Goal: Information Seeking & Learning: Check status

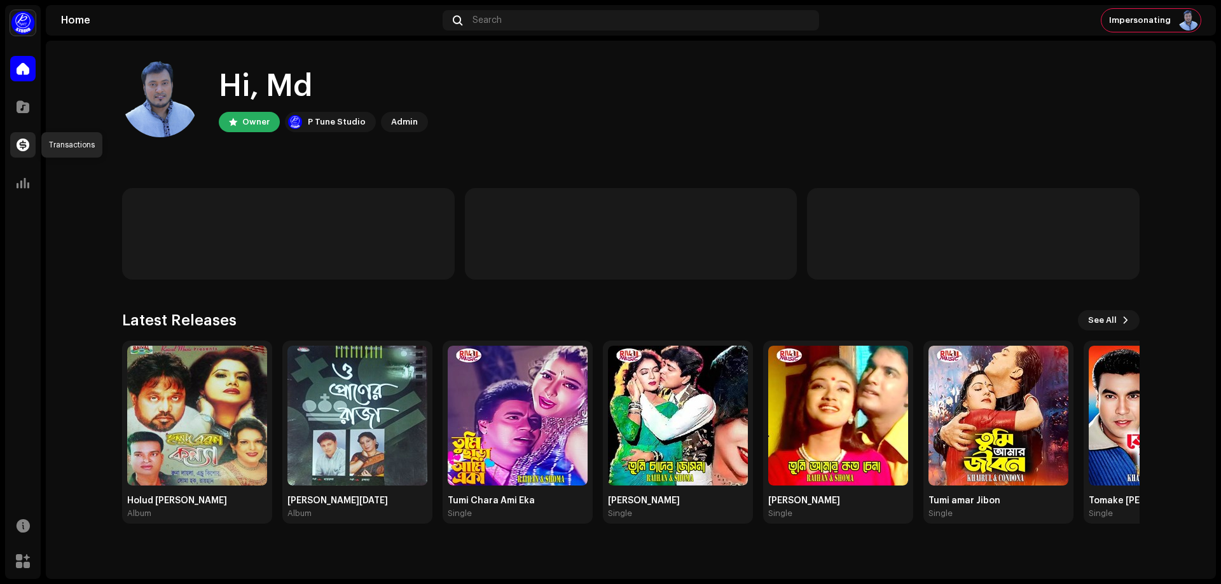
click at [22, 142] on span at bounding box center [23, 145] width 13 height 10
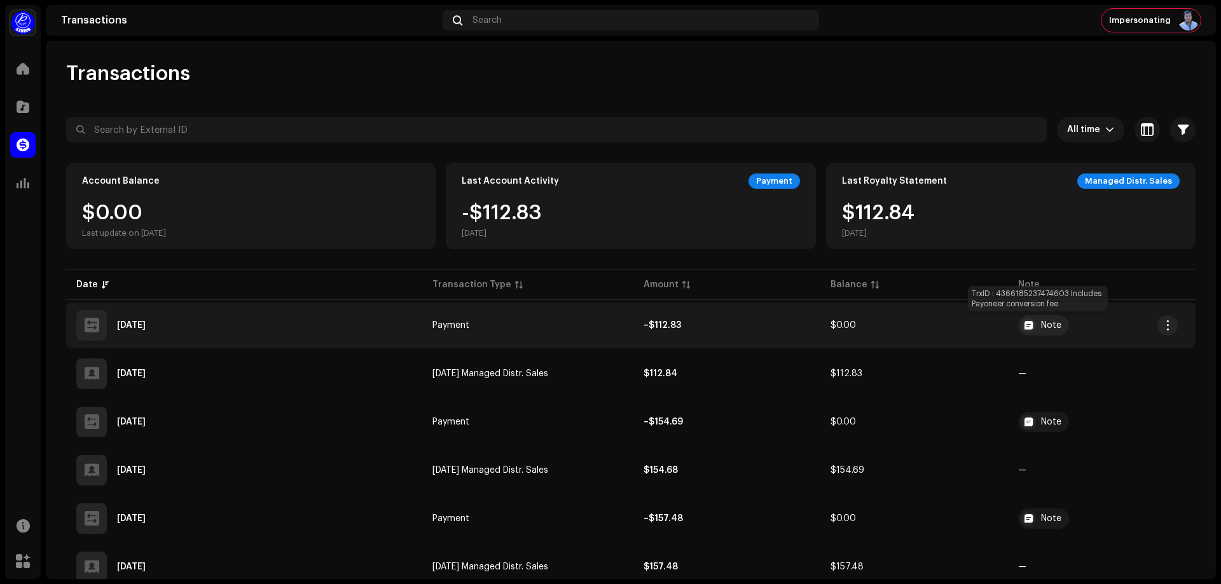
click at [1051, 326] on div "Note" at bounding box center [1051, 325] width 20 height 9
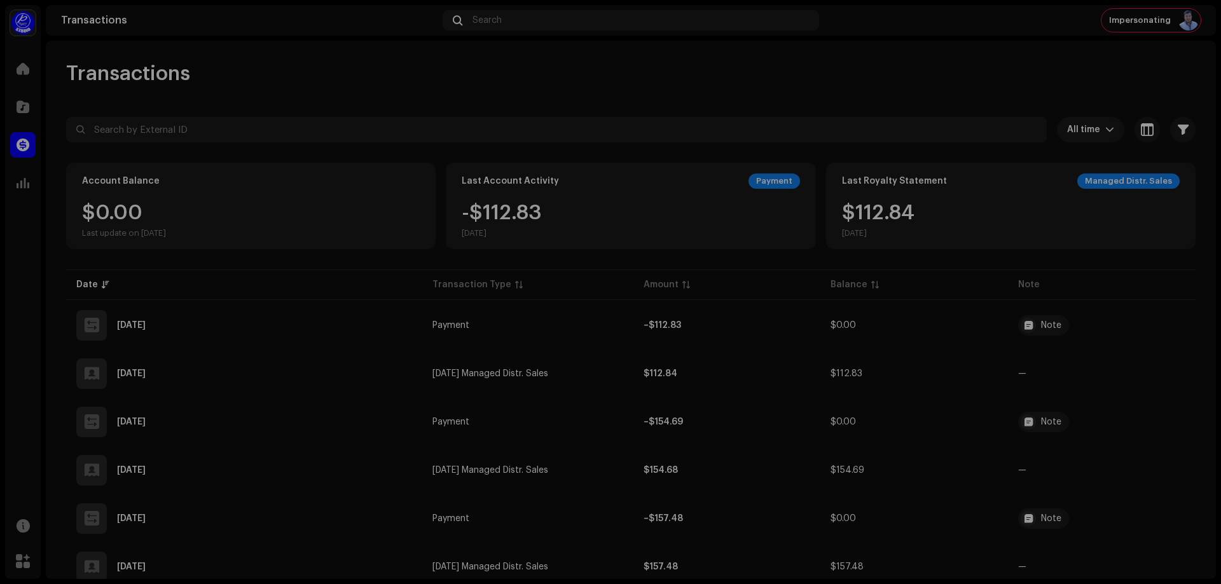
click at [943, 324] on div "Transaction Details Transaction Type Payment Entry Amount – $112.83 Entry Date …" at bounding box center [610, 292] width 1221 height 584
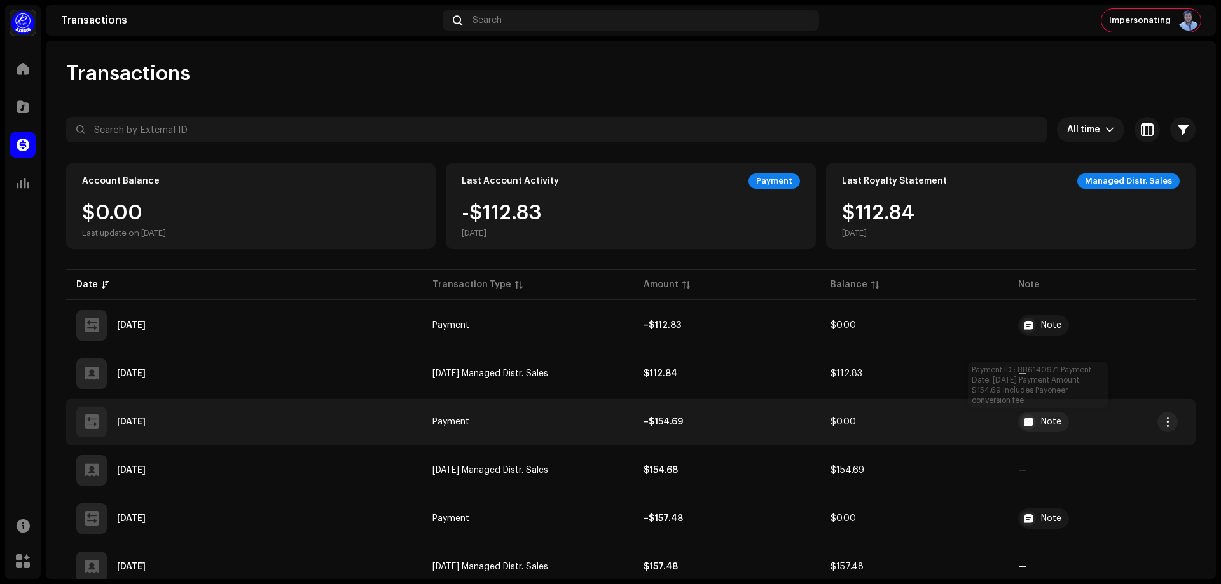
click at [1034, 417] on div "Note" at bounding box center [1043, 422] width 51 height 20
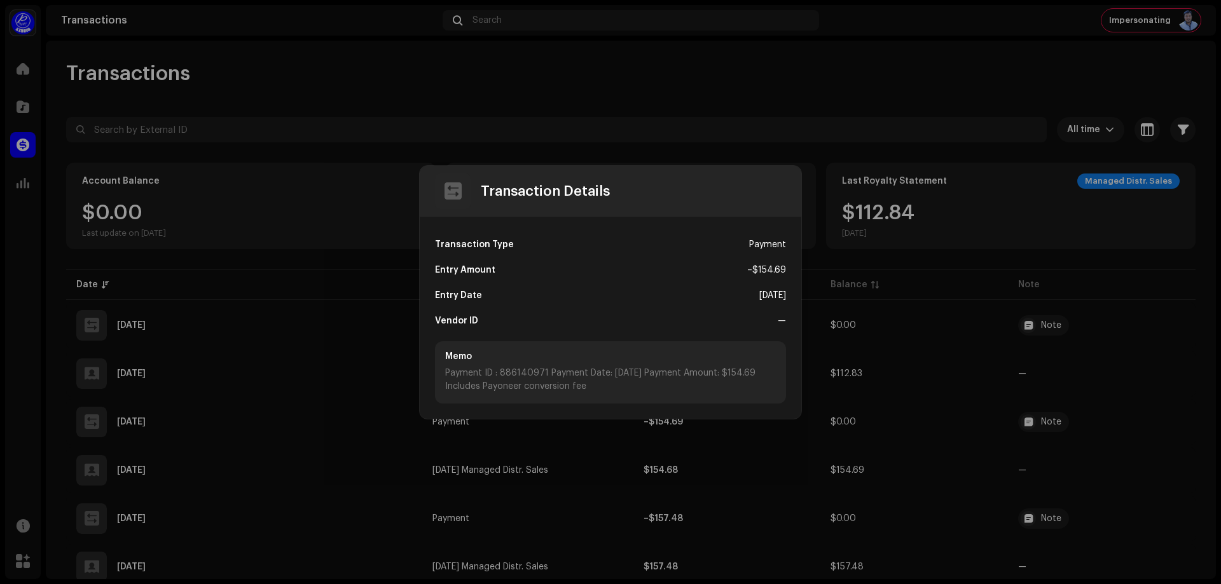
drag, startPoint x: 591, startPoint y: 385, endPoint x: 501, endPoint y: 368, distance: 92.0
click at [501, 368] on div "Payment ID : 886140971 Payment Date: [DATE] Payment Amount: $154.69 Includes Pa…" at bounding box center [610, 380] width 331 height 27
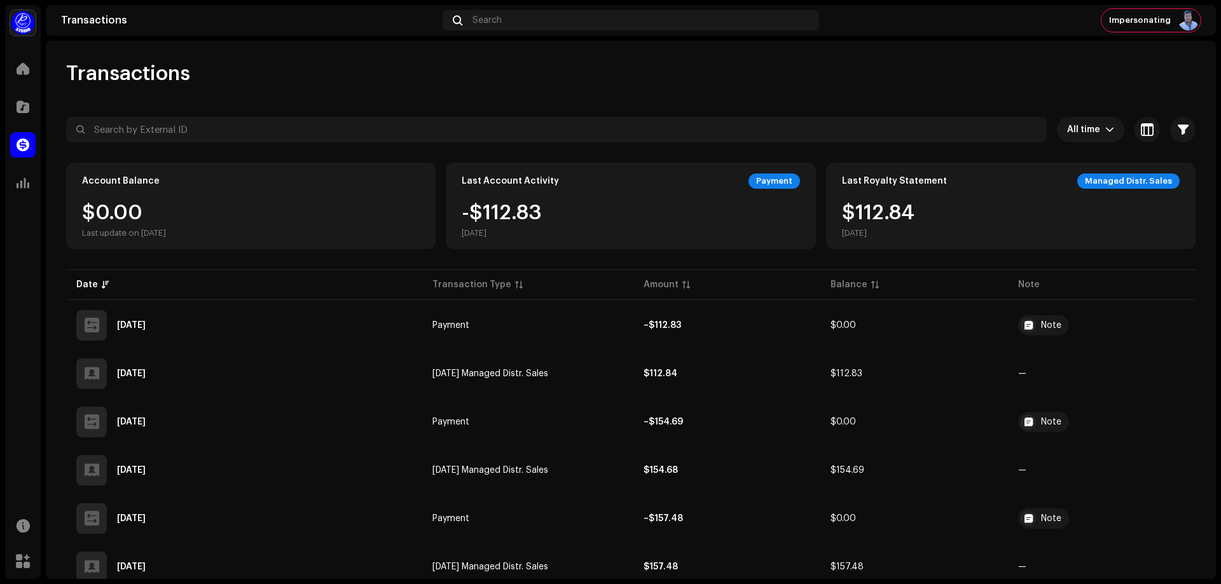
click at [939, 391] on div "Transaction Details Transaction Type Payment Entry Amount – $154.69 Entry Date …" at bounding box center [610, 292] width 1221 height 584
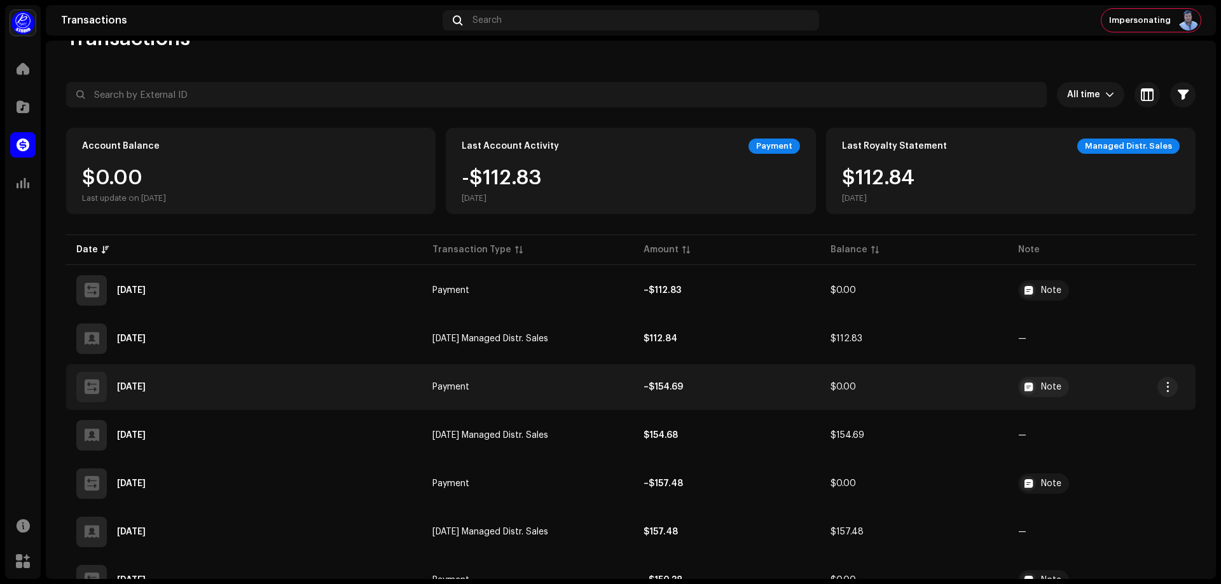
scroll to position [64, 0]
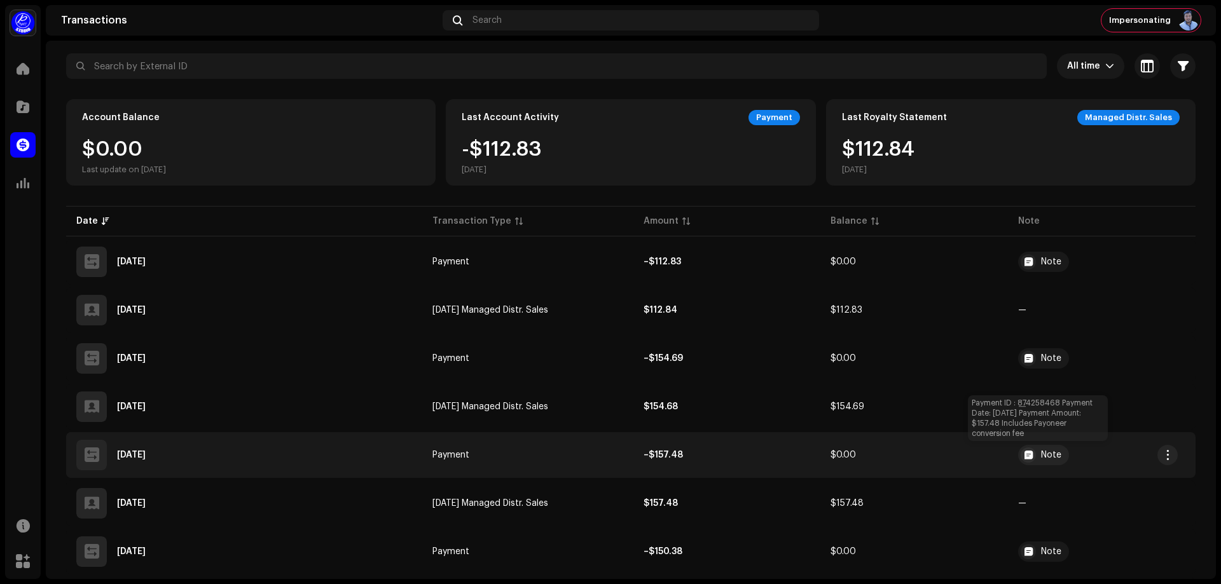
click at [1041, 457] on div "Note" at bounding box center [1051, 455] width 20 height 9
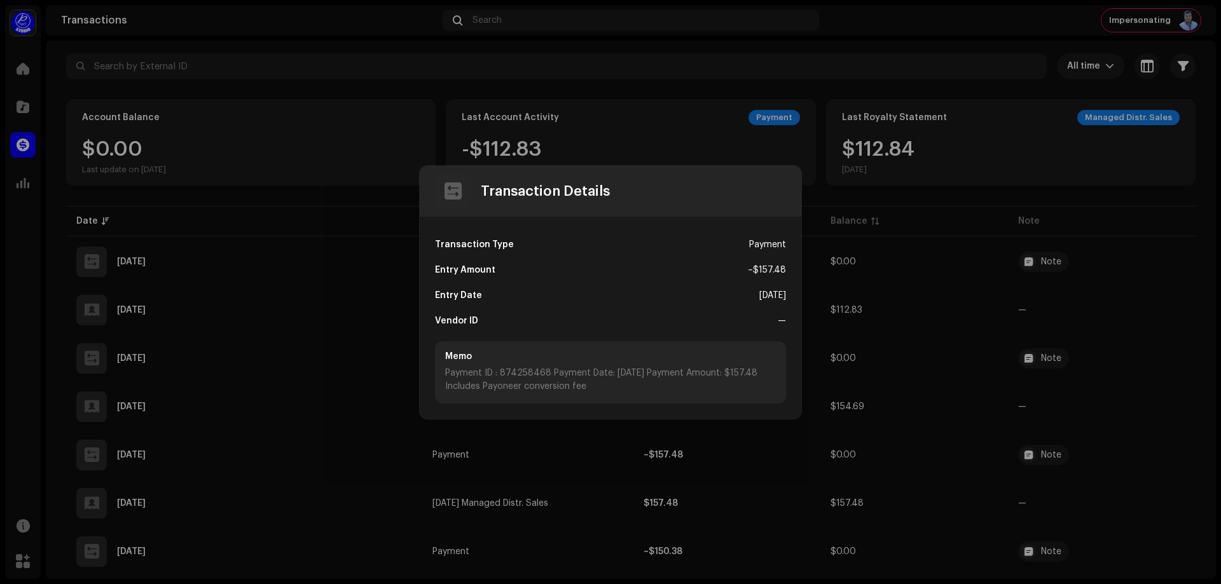
drag, startPoint x: 597, startPoint y: 387, endPoint x: 584, endPoint y: 383, distance: 12.7
click at [500, 375] on div "Payment ID : 874258468 Payment Date: [DATE] Payment Amount: $157.48 Includes Pa…" at bounding box center [610, 380] width 331 height 27
click at [585, 382] on div "Payment ID : 874258468 Payment Date: [DATE] Payment Amount: $157.48 Includes Pa…" at bounding box center [610, 380] width 331 height 27
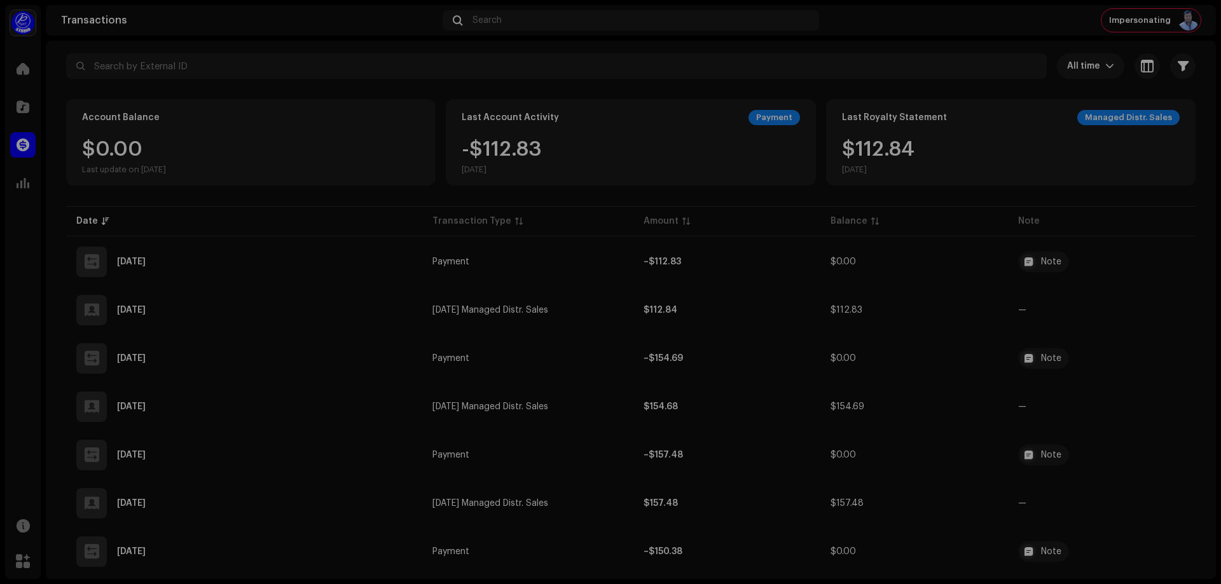
click at [1080, 391] on div "Transaction Details Transaction Type Payment Entry Amount – $157.48 Entry Date …" at bounding box center [610, 292] width 1221 height 584
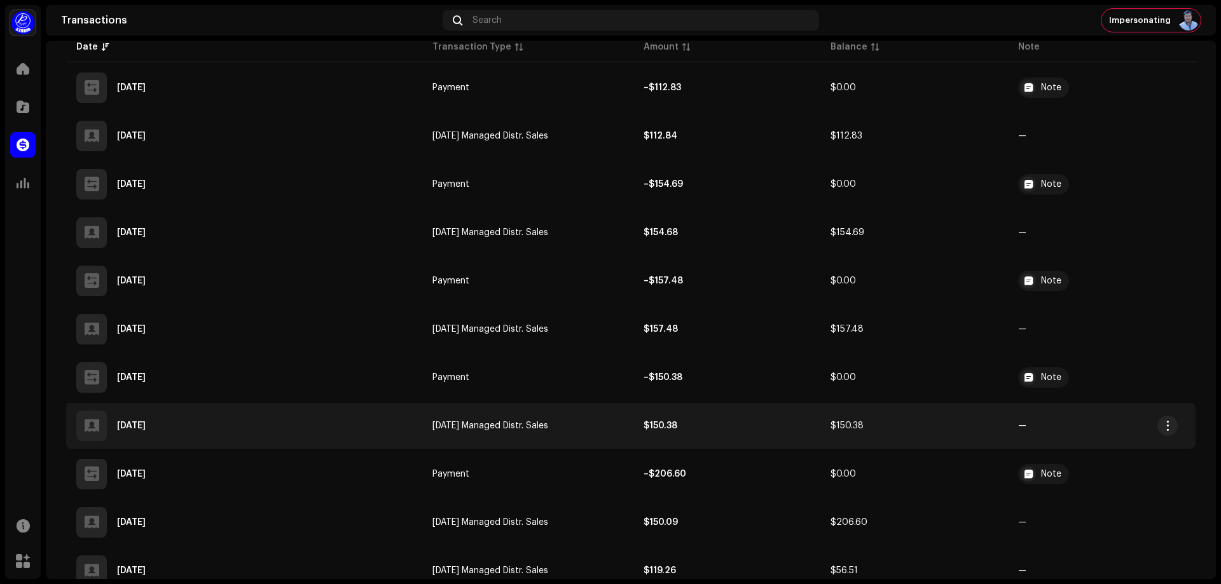
scroll to position [254, 0]
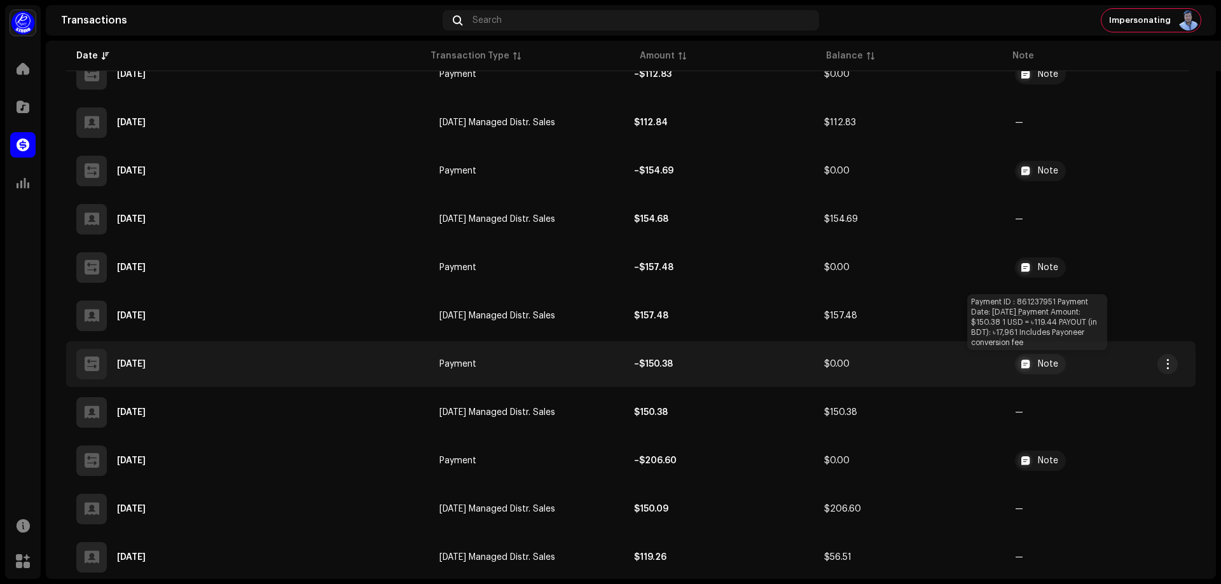
click at [1033, 364] on div "Note" at bounding box center [1040, 364] width 51 height 20
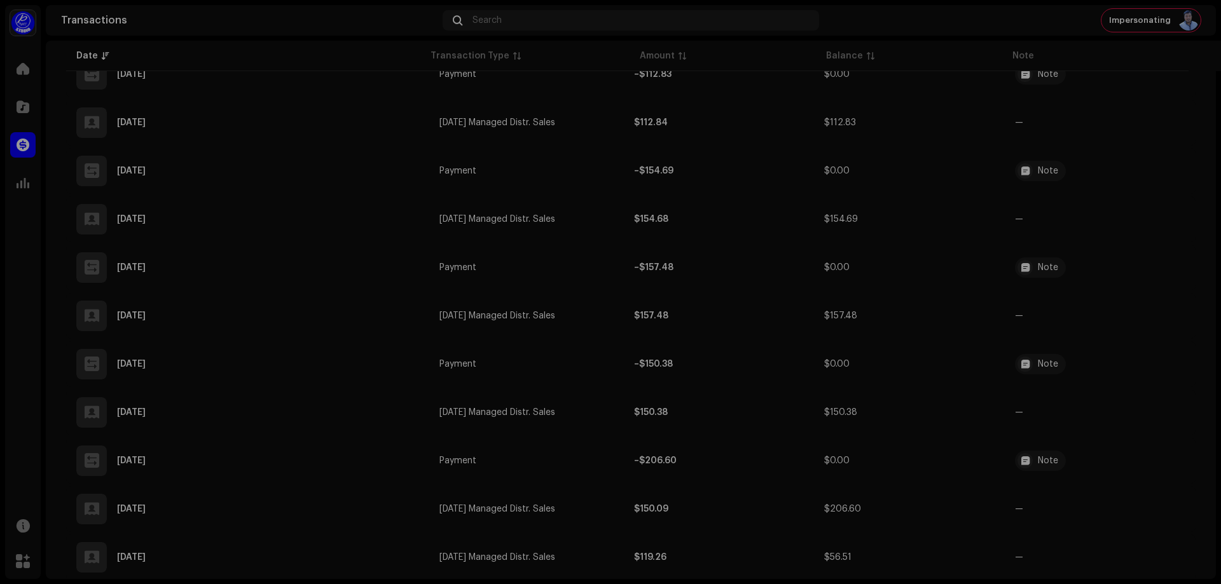
click at [1113, 399] on div "Transaction Details Transaction Type Payment Entry Amount – $150.38 Entry Date …" at bounding box center [610, 292] width 1221 height 584
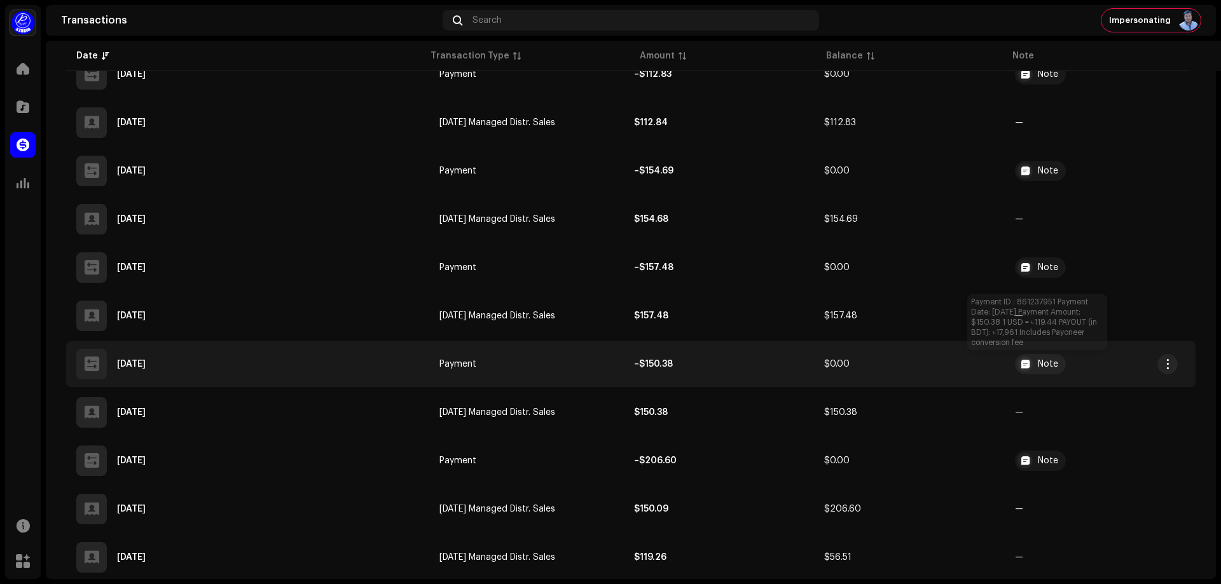
click at [1040, 366] on div "Note" at bounding box center [1048, 364] width 20 height 9
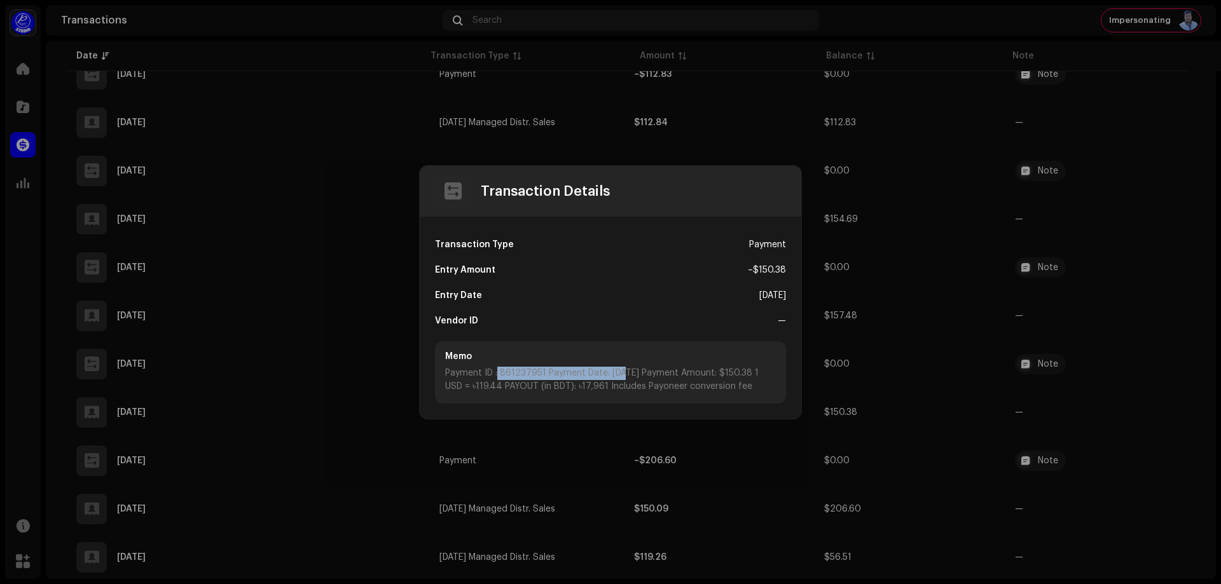
drag, startPoint x: 496, startPoint y: 373, endPoint x: 675, endPoint y: 373, distance: 179.3
click at [621, 375] on div "Payment ID : 861237951 Payment Date: [DATE] Payment Amount: $150.38 1 USD = ৳11…" at bounding box center [610, 380] width 331 height 27
drag, startPoint x: 724, startPoint y: 371, endPoint x: 773, endPoint y: 371, distance: 49.0
click at [773, 371] on div "Payment ID : 861237951 Payment Date: [DATE] Payment Amount: $150.38 1 USD = ৳11…" at bounding box center [610, 380] width 331 height 27
drag, startPoint x: 443, startPoint y: 375, endPoint x: 501, endPoint y: 373, distance: 57.9
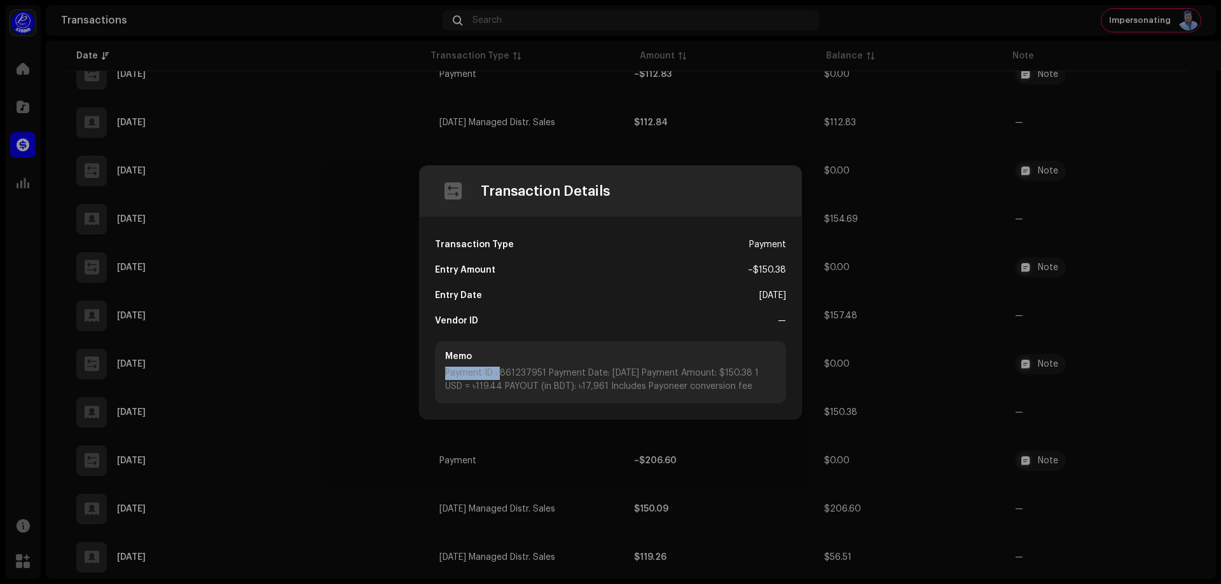
click at [501, 373] on div "Memo Payment ID : 861237951 Payment Date: [DATE] Payment Amount: $150.38 1 USD …" at bounding box center [610, 373] width 351 height 62
click at [486, 372] on div "Payment ID : 861237951 Payment Date: [DATE] Payment Amount: $150.38 1 USD = ৳11…" at bounding box center [610, 380] width 331 height 27
drag, startPoint x: 499, startPoint y: 375, endPoint x: 438, endPoint y: 370, distance: 61.2
click at [438, 370] on div "Memo Payment ID : 861237951 Payment Date: [DATE] Payment Amount: $150.38 1 USD …" at bounding box center [610, 373] width 351 height 62
click at [503, 373] on div "Payment ID : 861237951 Payment Date: [DATE] Payment Amount: $150.38 1 USD = ৳11…" at bounding box center [610, 380] width 331 height 27
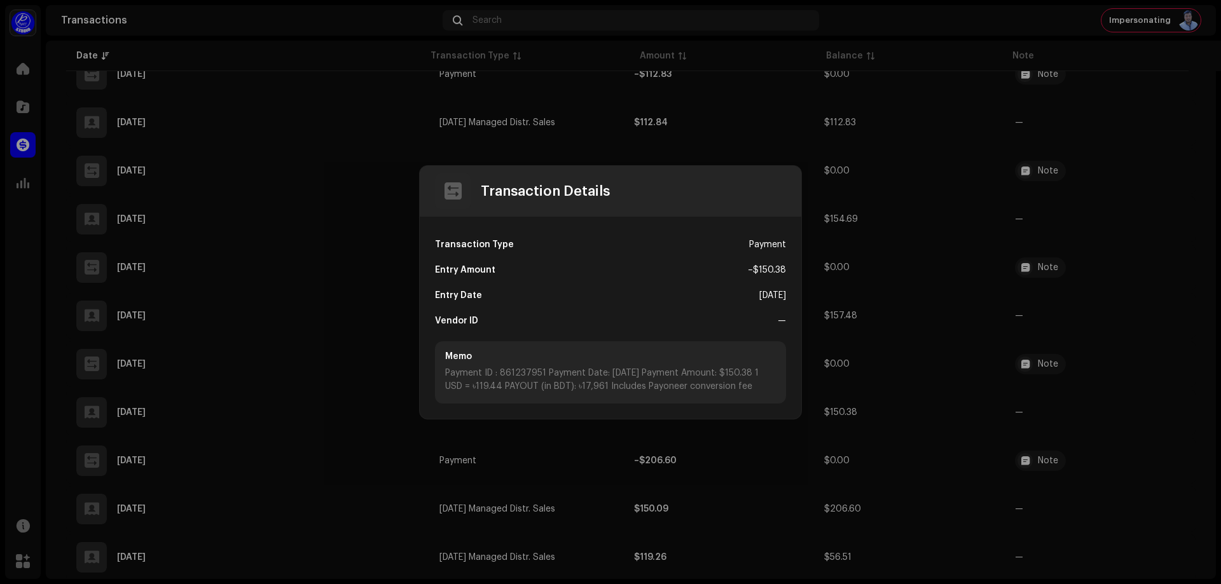
drag, startPoint x: 766, startPoint y: 387, endPoint x: 623, endPoint y: 387, distance: 143.7
click at [620, 388] on div "Payment ID : 861237951 Payment Date: [DATE] Payment Amount: $150.38 1 USD = ৳11…" at bounding box center [610, 380] width 331 height 27
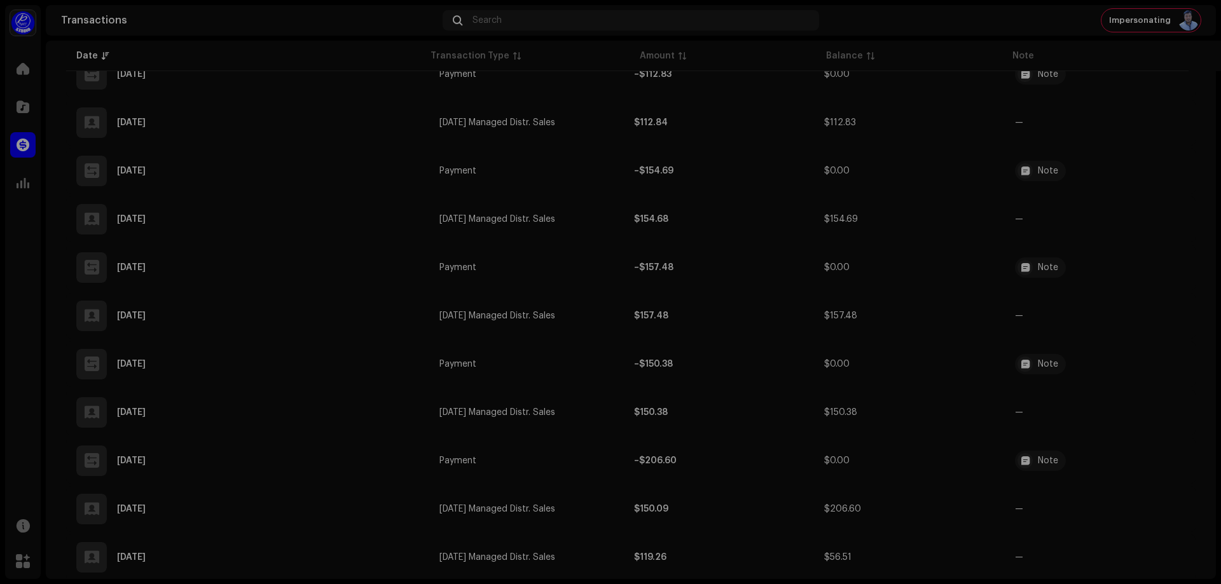
click at [1220, 119] on div "Transaction Details Transaction Type Payment Entry Amount – $150.38 Entry Date …" at bounding box center [610, 292] width 1221 height 584
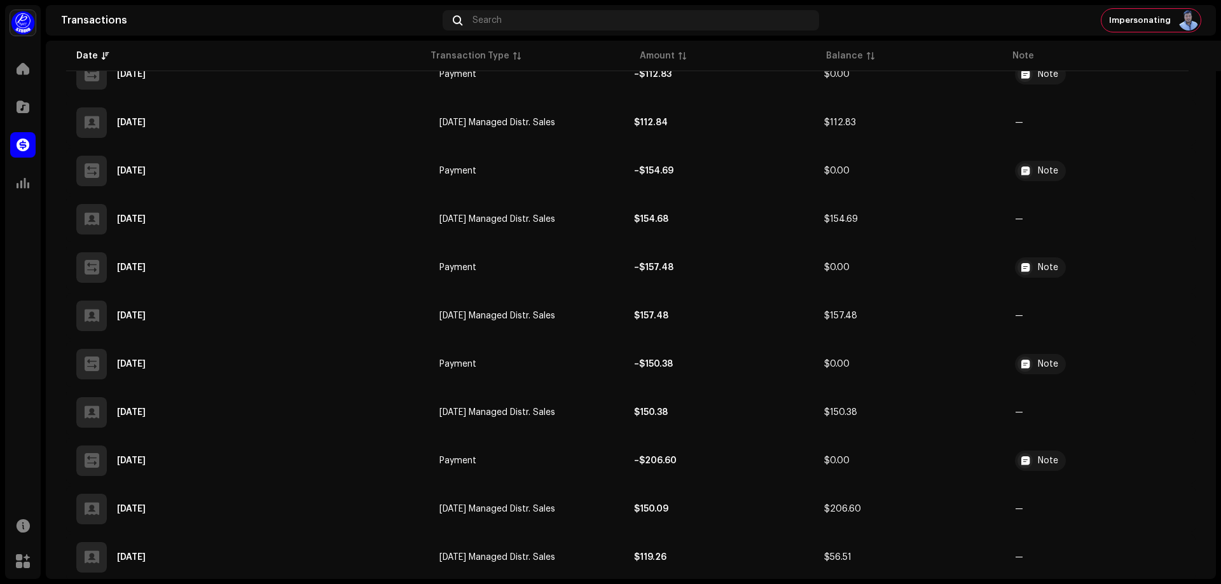
scroll to position [0, 0]
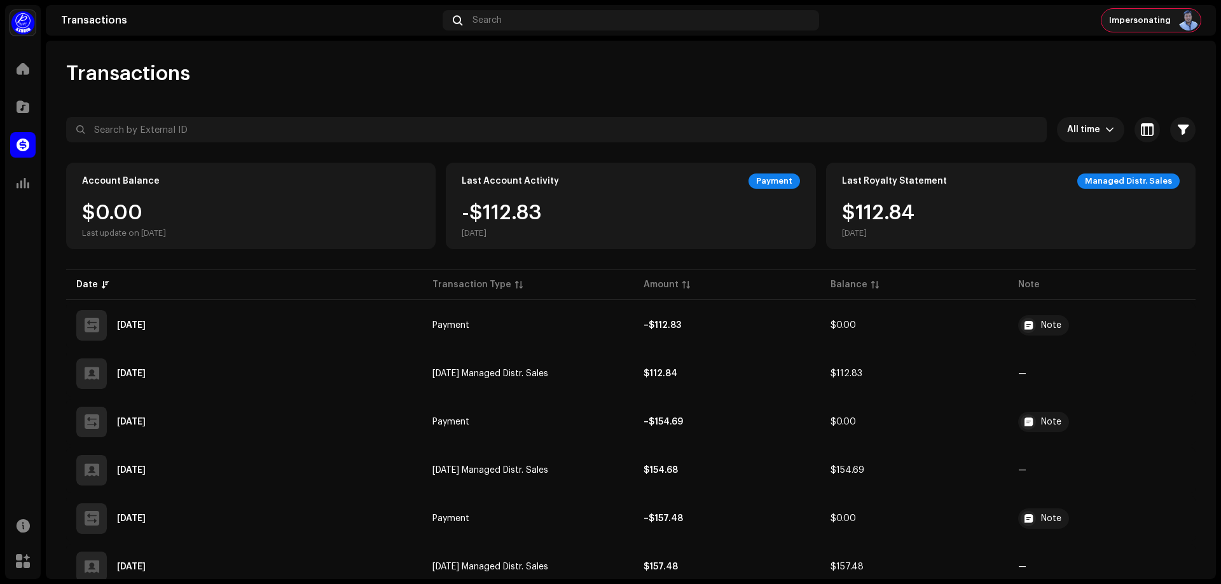
click at [1143, 23] on span "Impersonating" at bounding box center [1140, 20] width 62 height 10
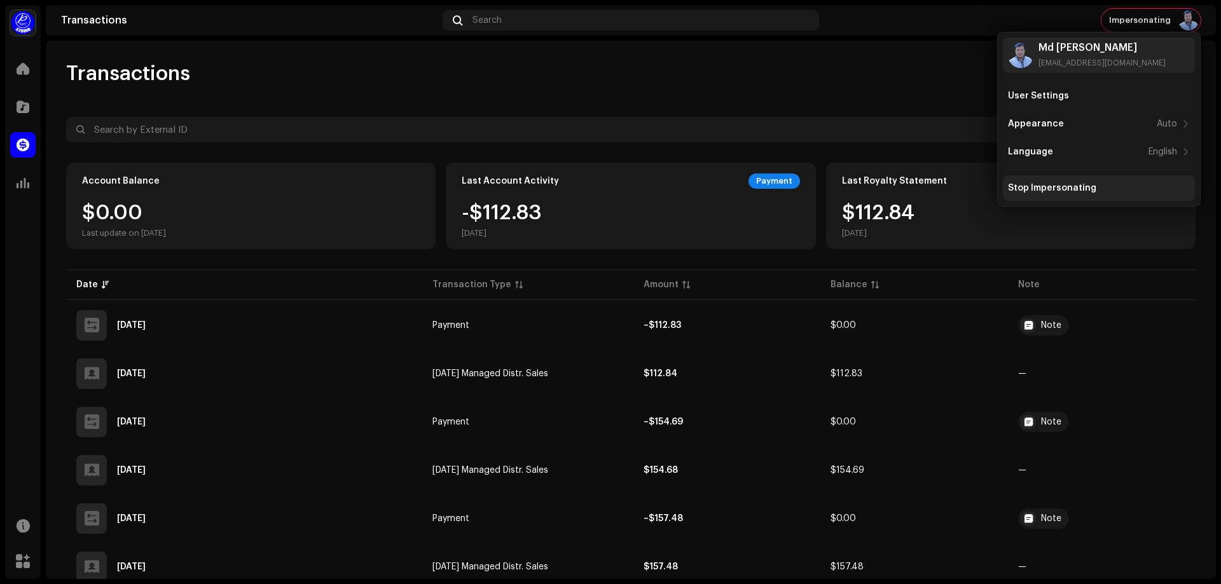
click at [1051, 193] on div "Stop Impersonating" at bounding box center [1052, 188] width 88 height 10
